Goal: Navigation & Orientation: Understand site structure

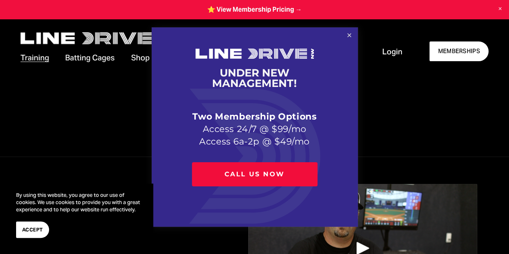
click at [346, 37] on link "Close" at bounding box center [349, 36] width 14 height 14
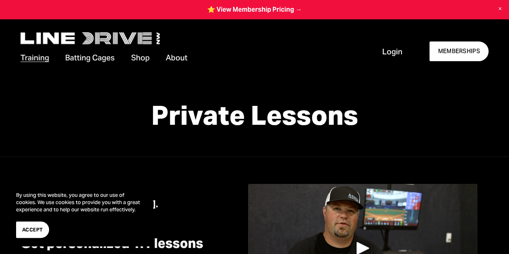
click at [0, 0] on span "Contact Us" at bounding box center [0, 0] width 0 height 0
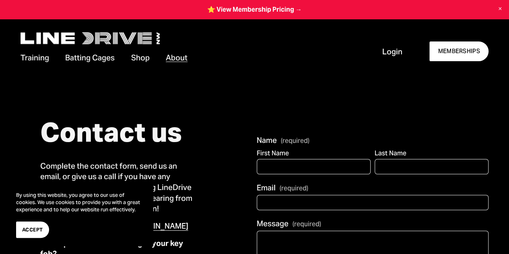
click at [0, 0] on span "Camps & Clinics" at bounding box center [0, 0] width 0 height 0
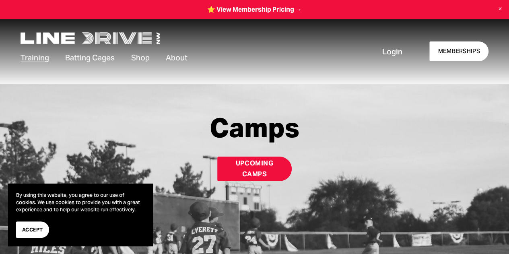
click at [0, 0] on span "Private Lessons" at bounding box center [0, 0] width 0 height 0
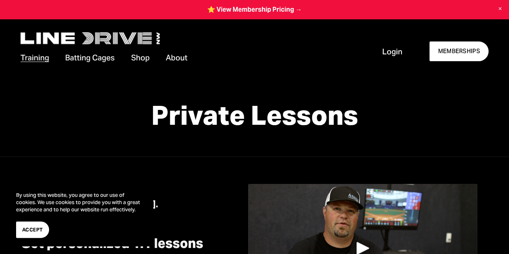
click at [0, 0] on span "Cage Rentals" at bounding box center [0, 0] width 0 height 0
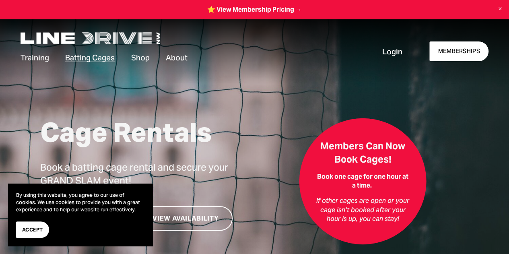
click at [0, 0] on span "Our Facilities" at bounding box center [0, 0] width 0 height 0
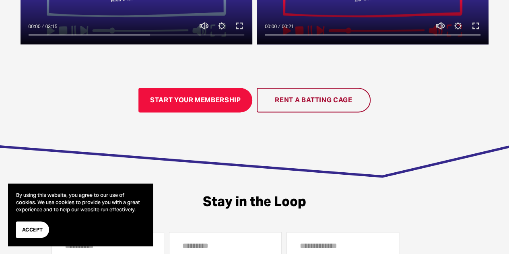
scroll to position [362, 0]
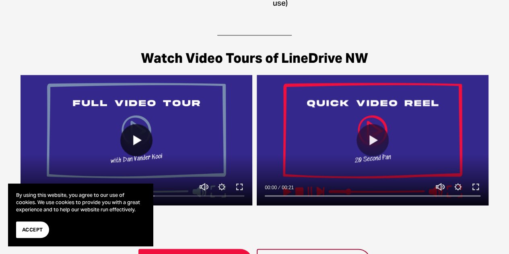
click at [133, 144] on button "Play" at bounding box center [136, 140] width 32 height 32
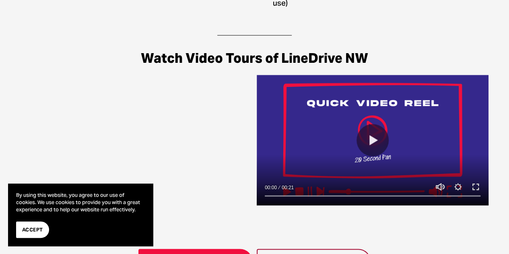
click at [34, 229] on span "Accept" at bounding box center [32, 230] width 21 height 8
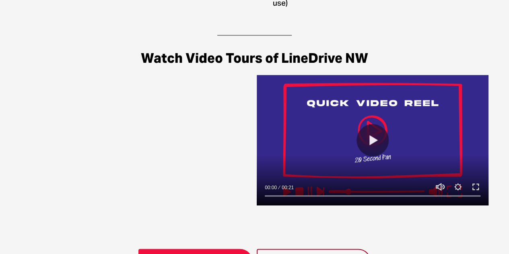
type input "***"
